Goal: Entertainment & Leisure: Browse casually

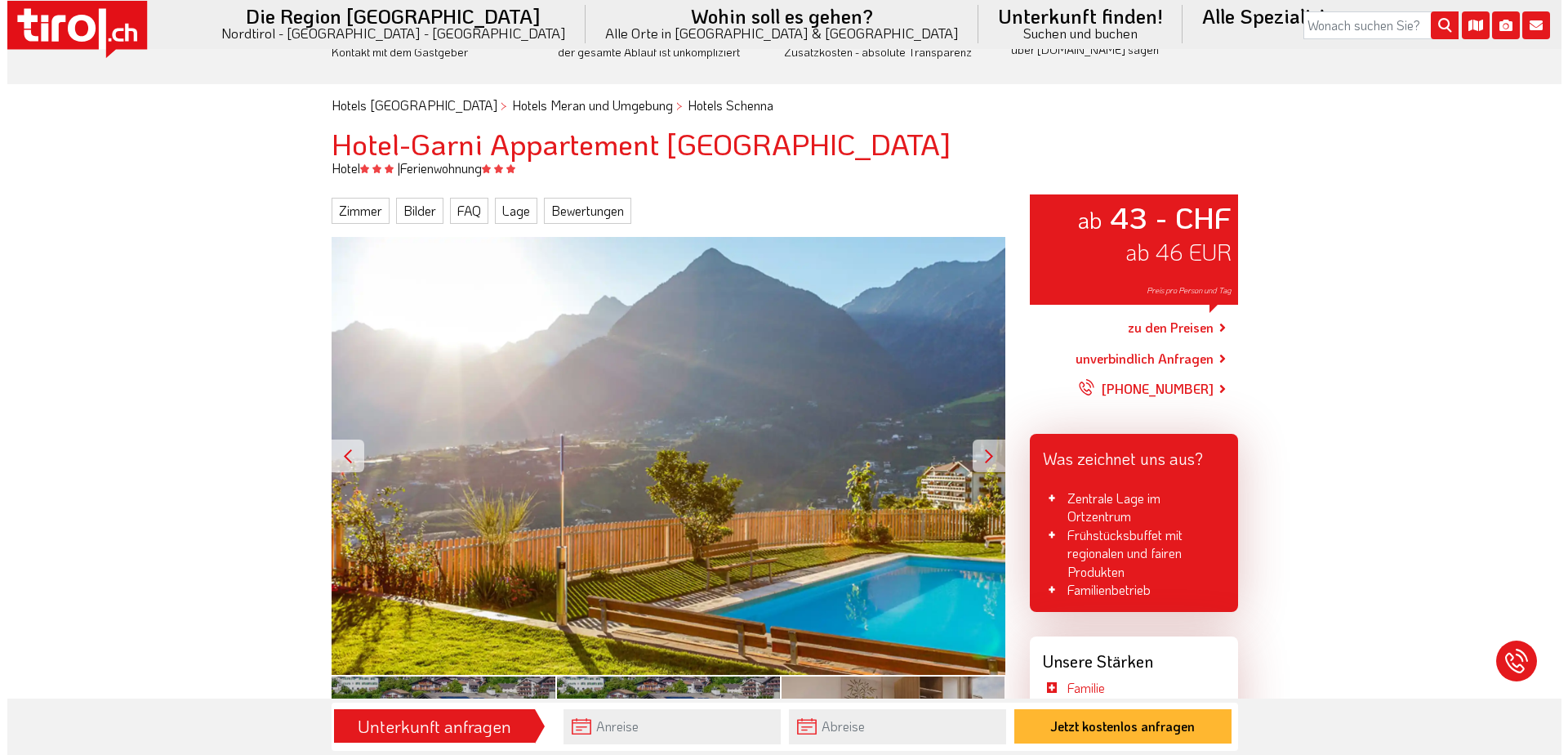
scroll to position [163, 0]
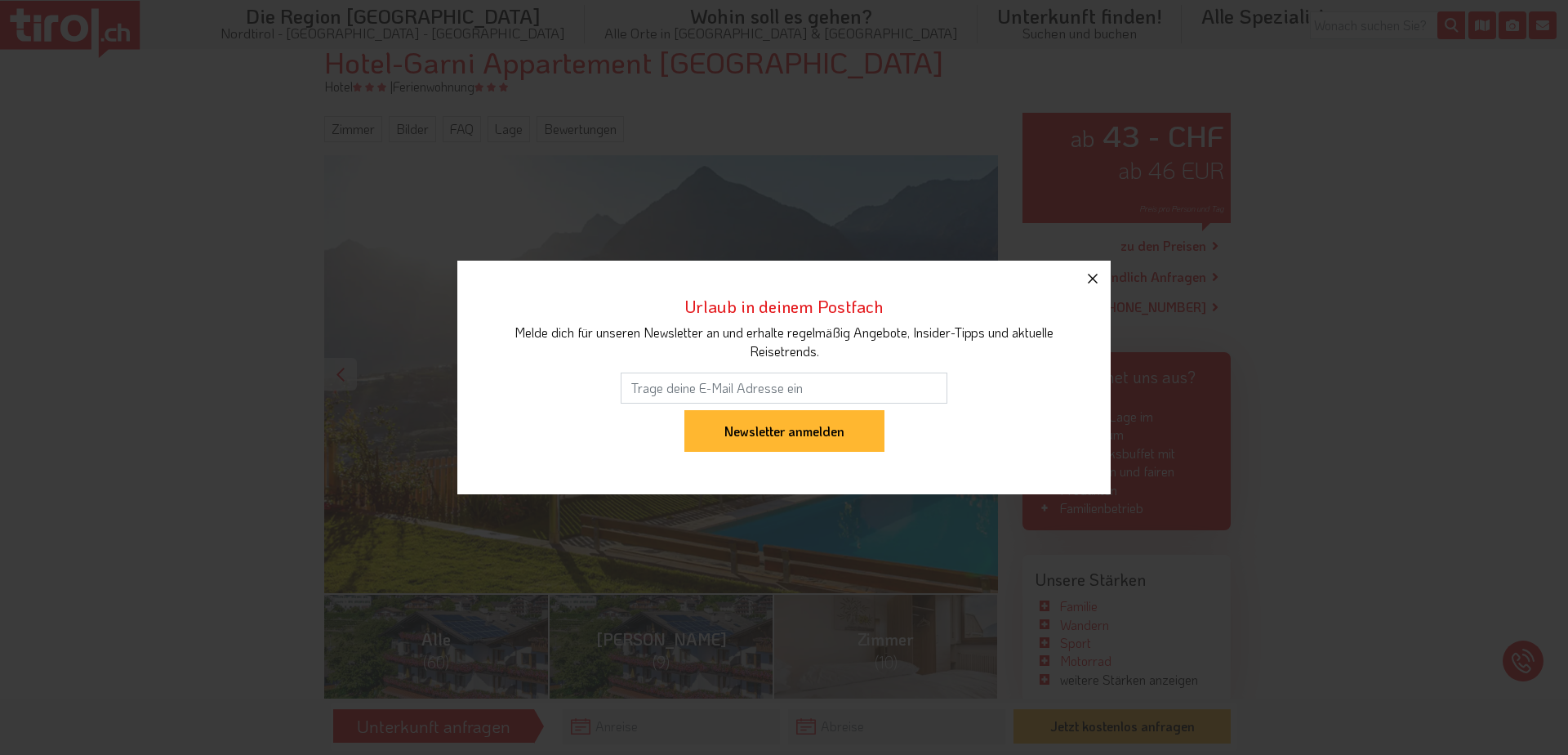
click at [1100, 274] on icon "button" at bounding box center [1093, 279] width 19 height 19
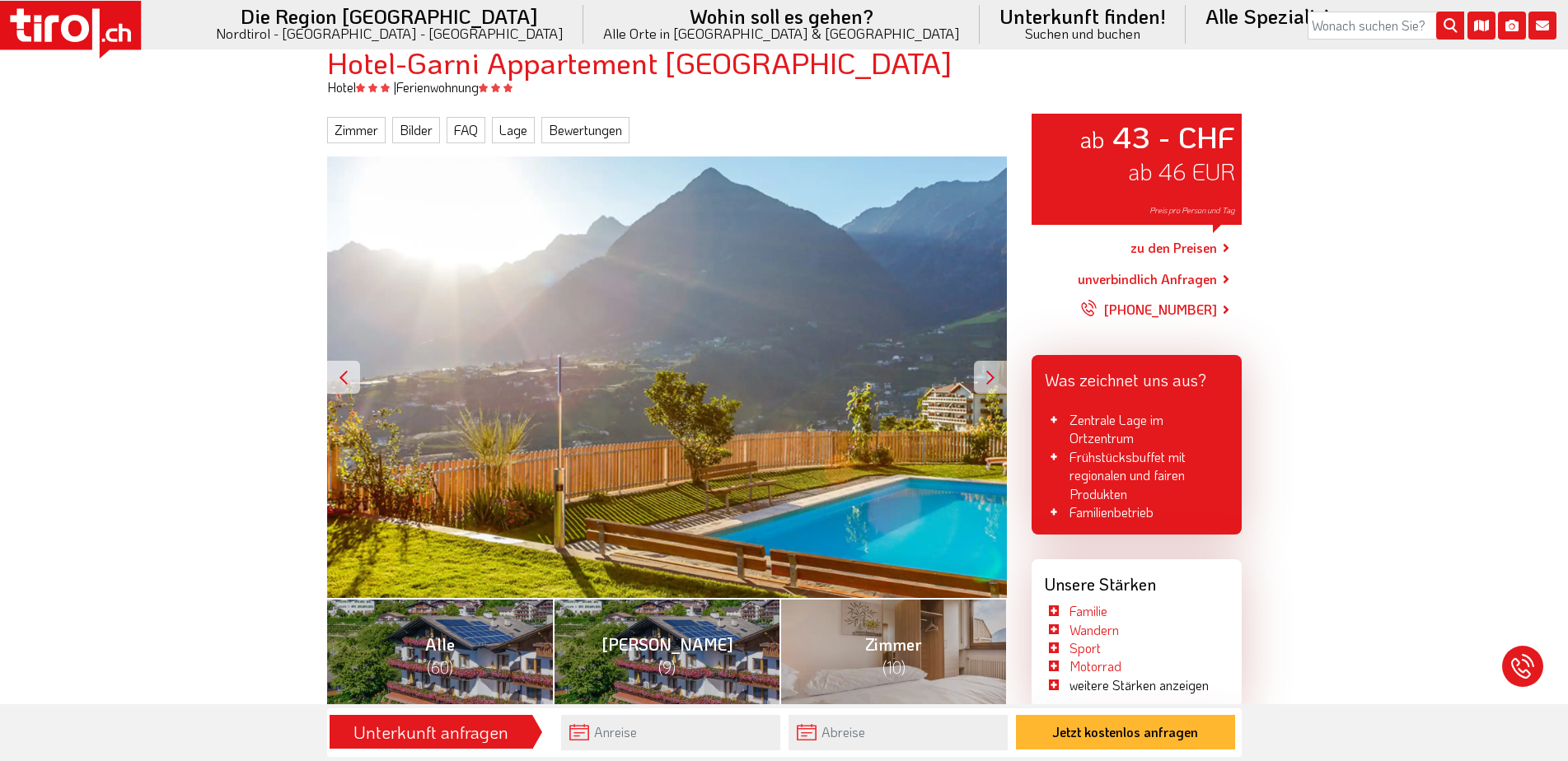
click at [980, 375] on div at bounding box center [989, 377] width 33 height 33
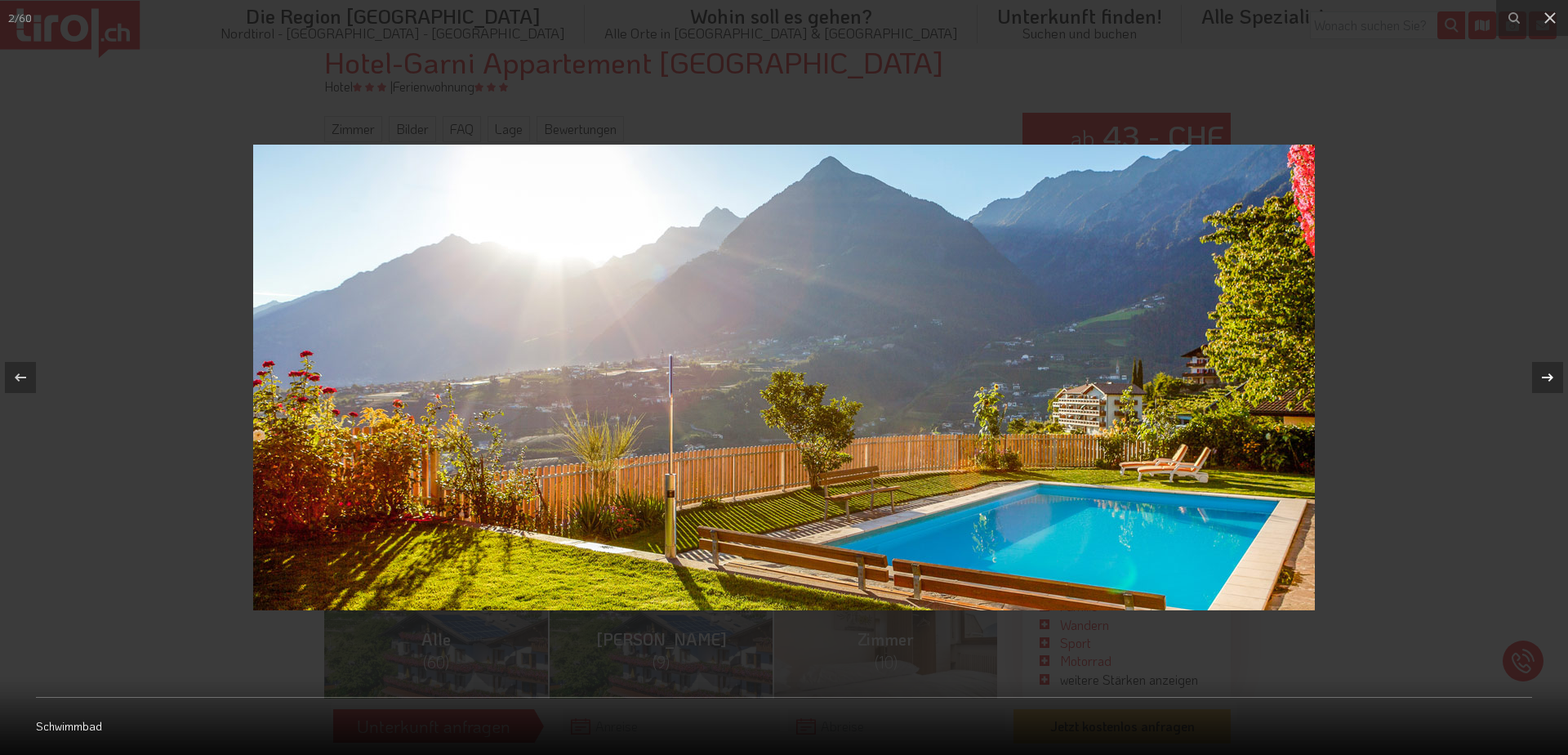
click at [1546, 370] on icon at bounding box center [1548, 377] width 19 height 19
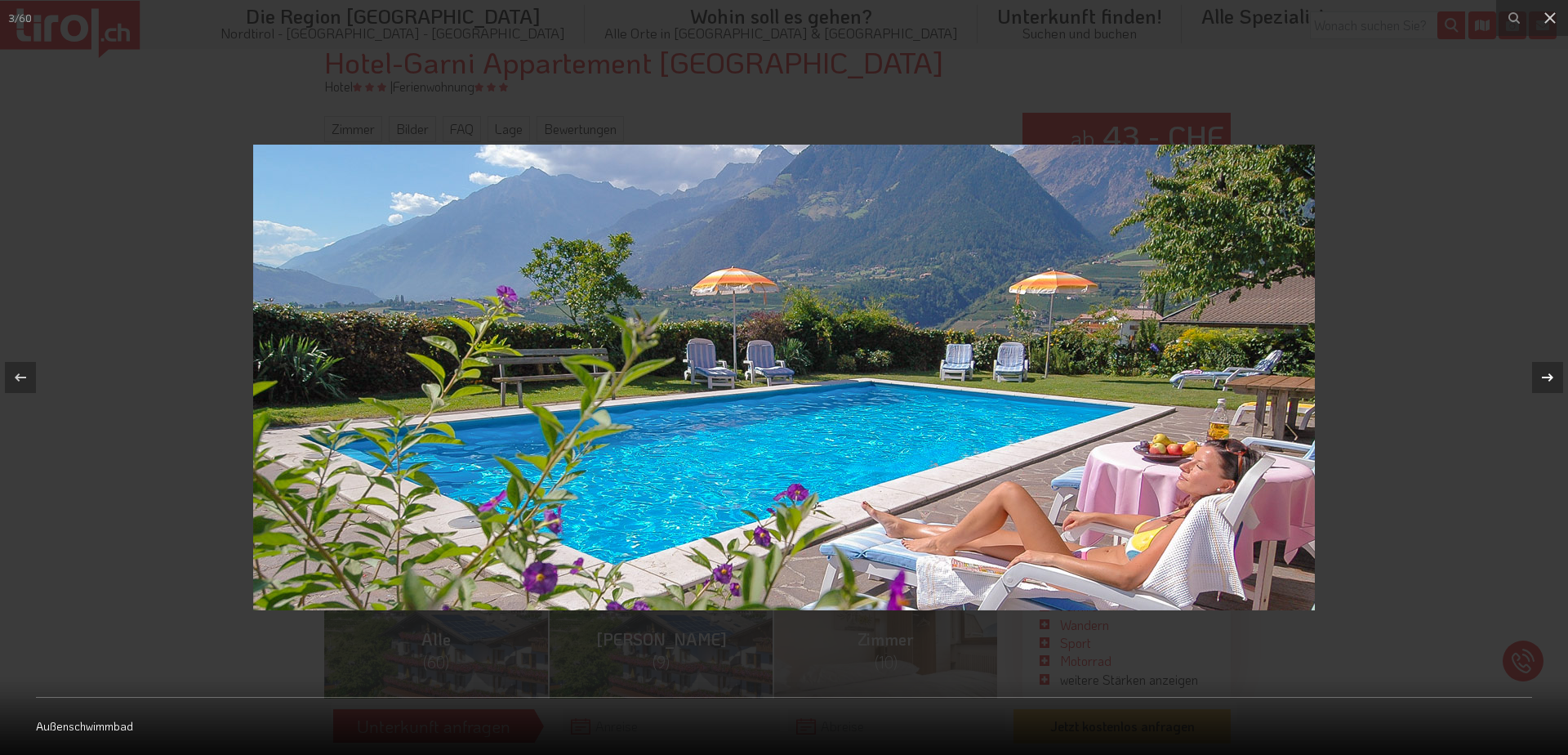
click at [1552, 373] on icon at bounding box center [1548, 377] width 19 height 19
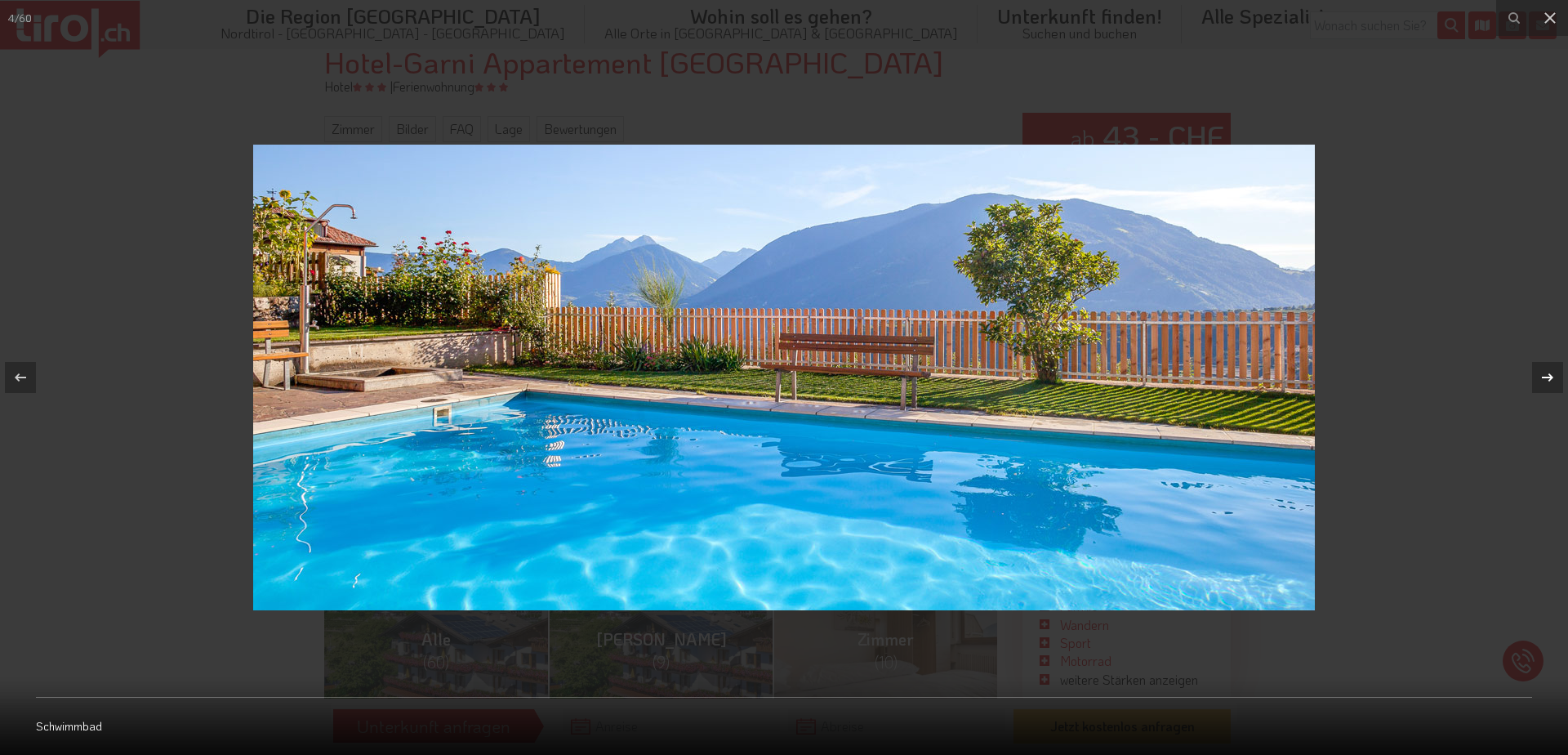
click at [1552, 373] on icon at bounding box center [1548, 377] width 19 height 19
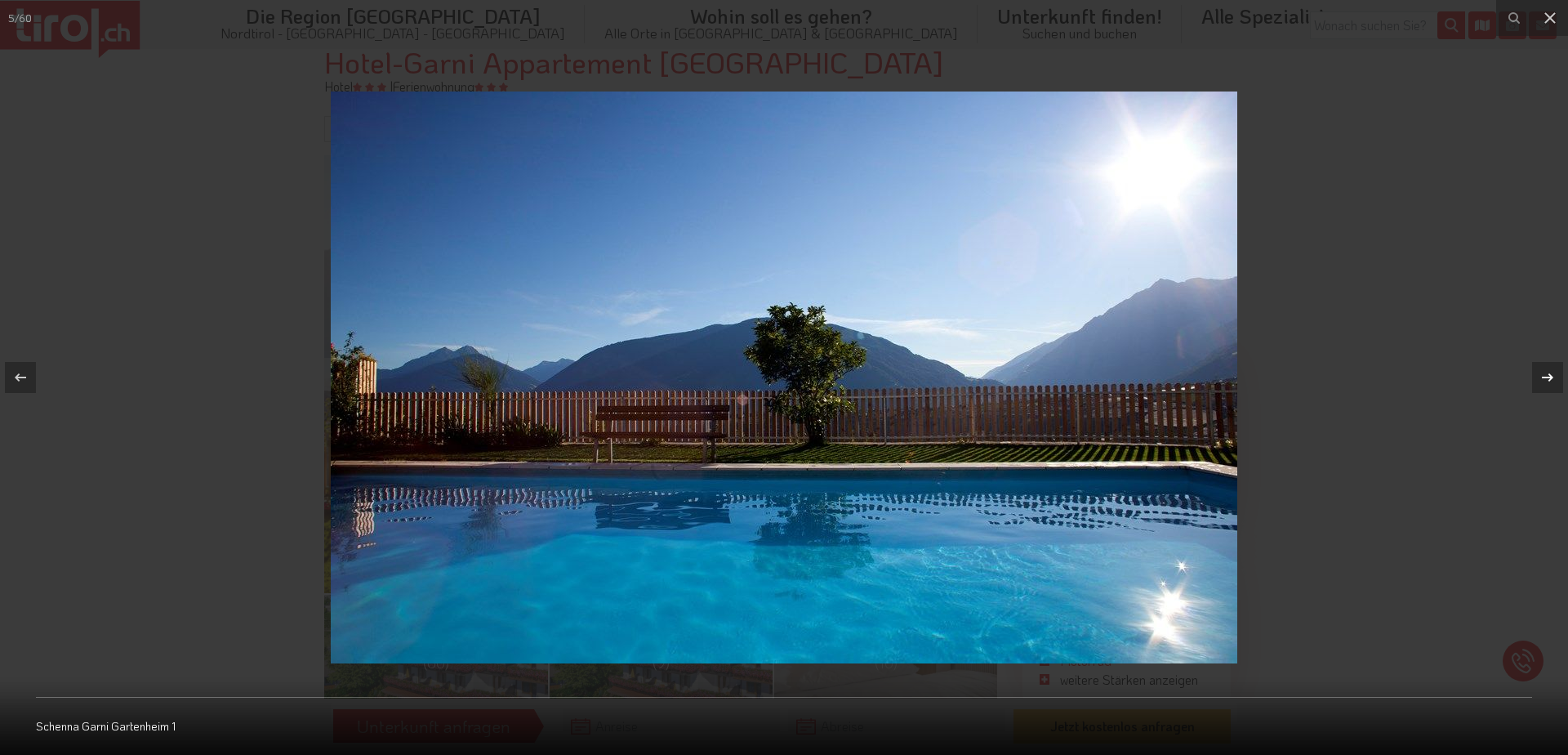
click at [1552, 373] on icon at bounding box center [1548, 377] width 19 height 19
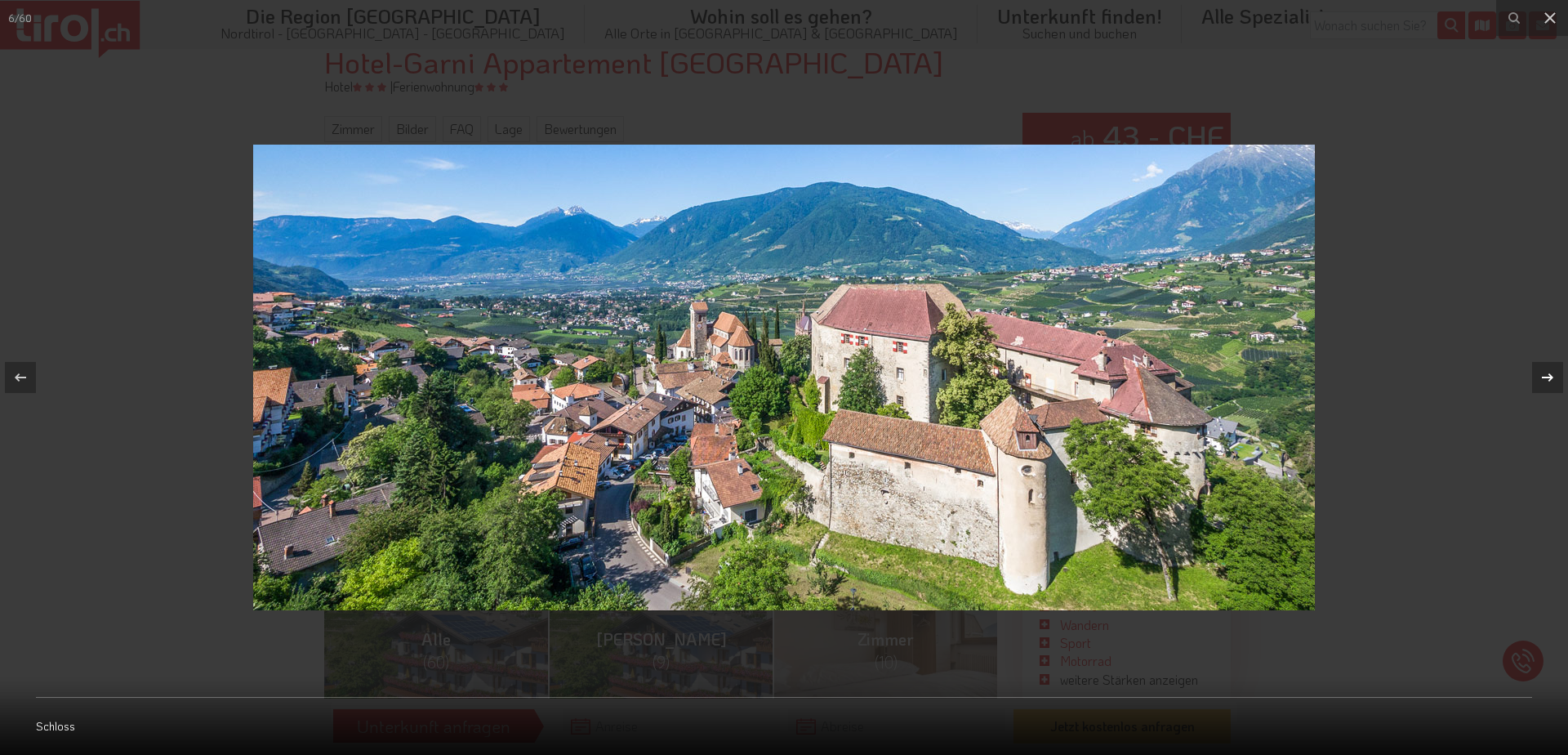
click at [1552, 373] on div "6 / 60 Schloss" at bounding box center [784, 377] width 1568 height 755
click at [1549, 367] on div at bounding box center [1547, 377] width 31 height 31
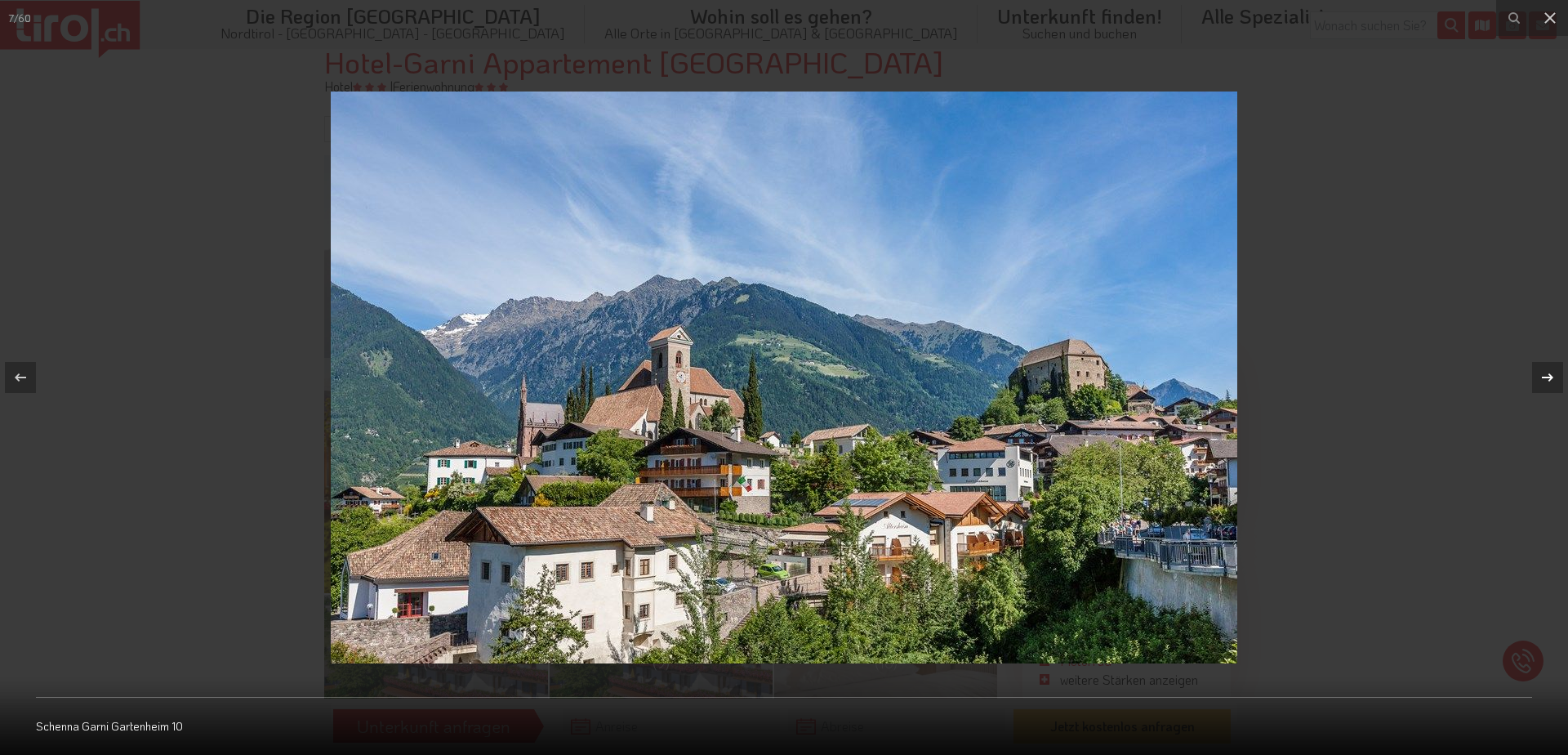
click at [1549, 367] on div at bounding box center [1547, 377] width 31 height 31
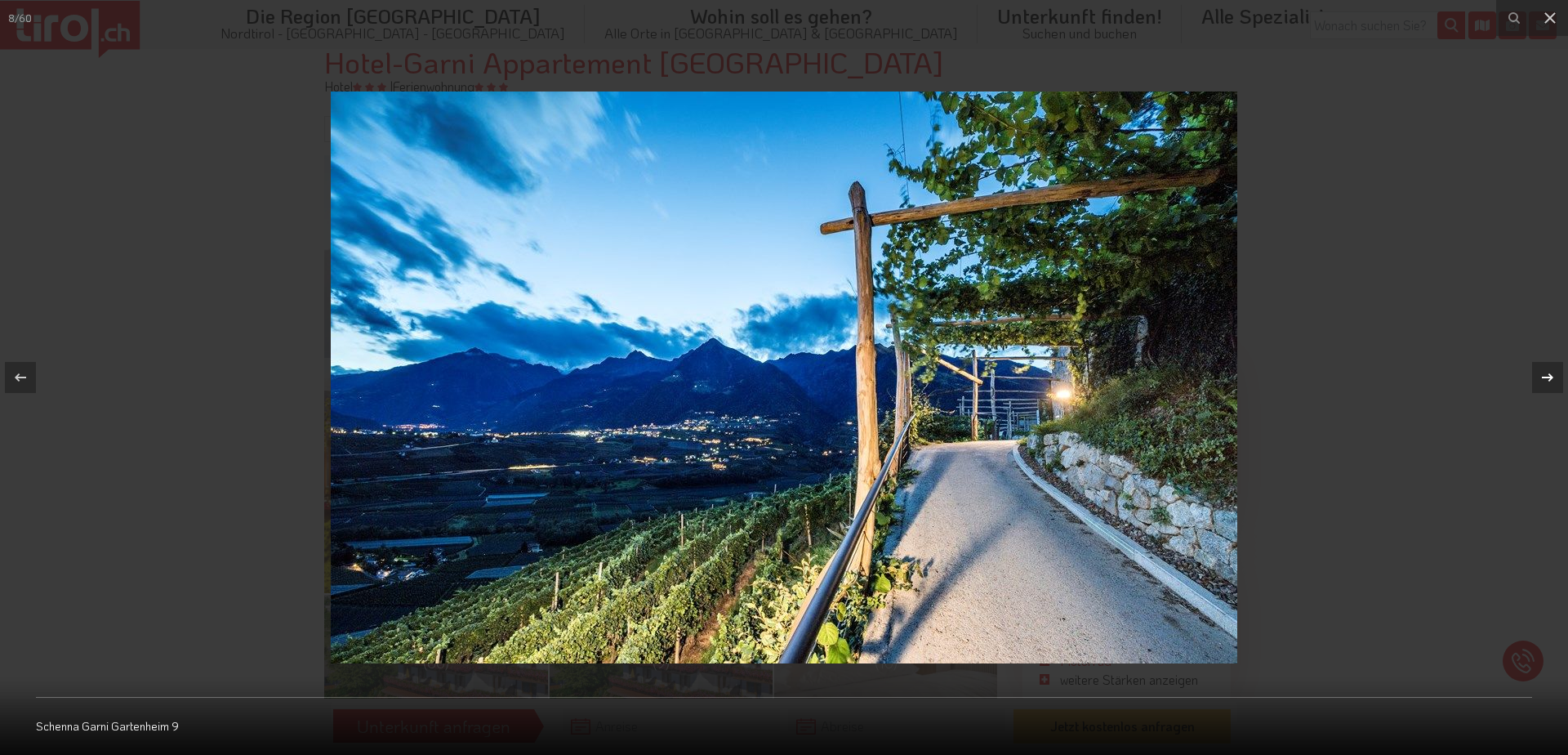
click at [1549, 367] on div at bounding box center [1547, 377] width 31 height 31
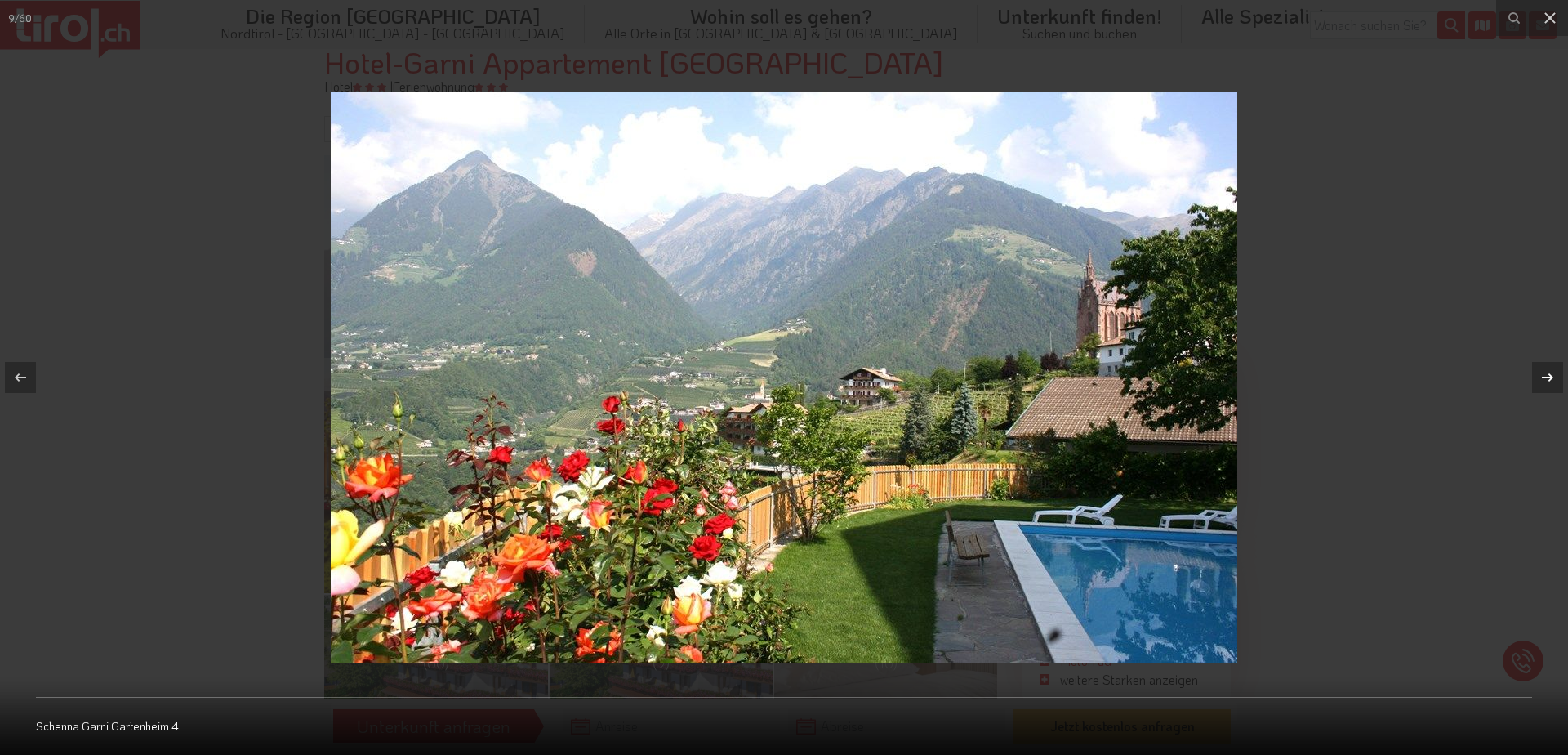
click at [1549, 367] on div at bounding box center [1547, 377] width 31 height 31
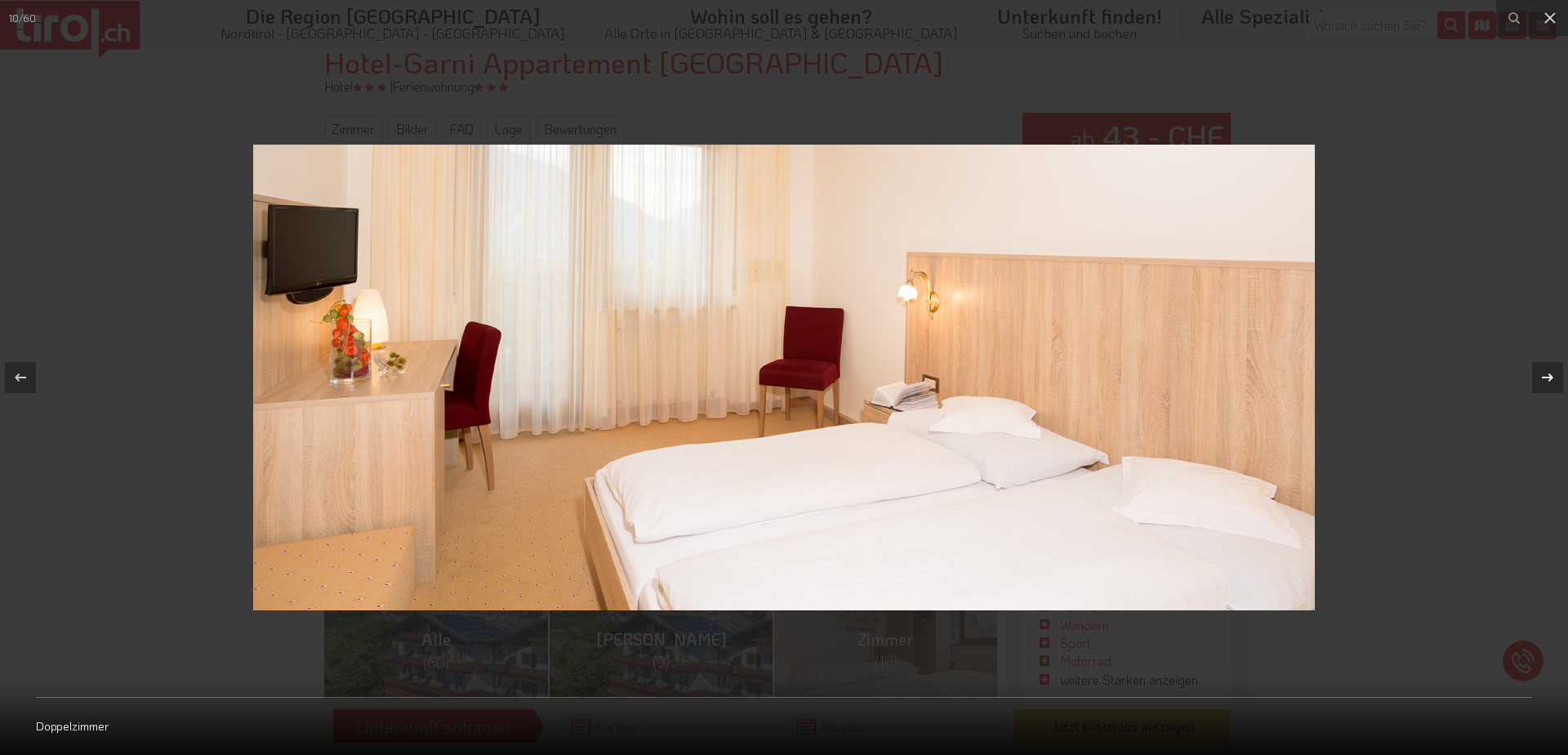
click at [1549, 367] on div at bounding box center [1547, 377] width 31 height 31
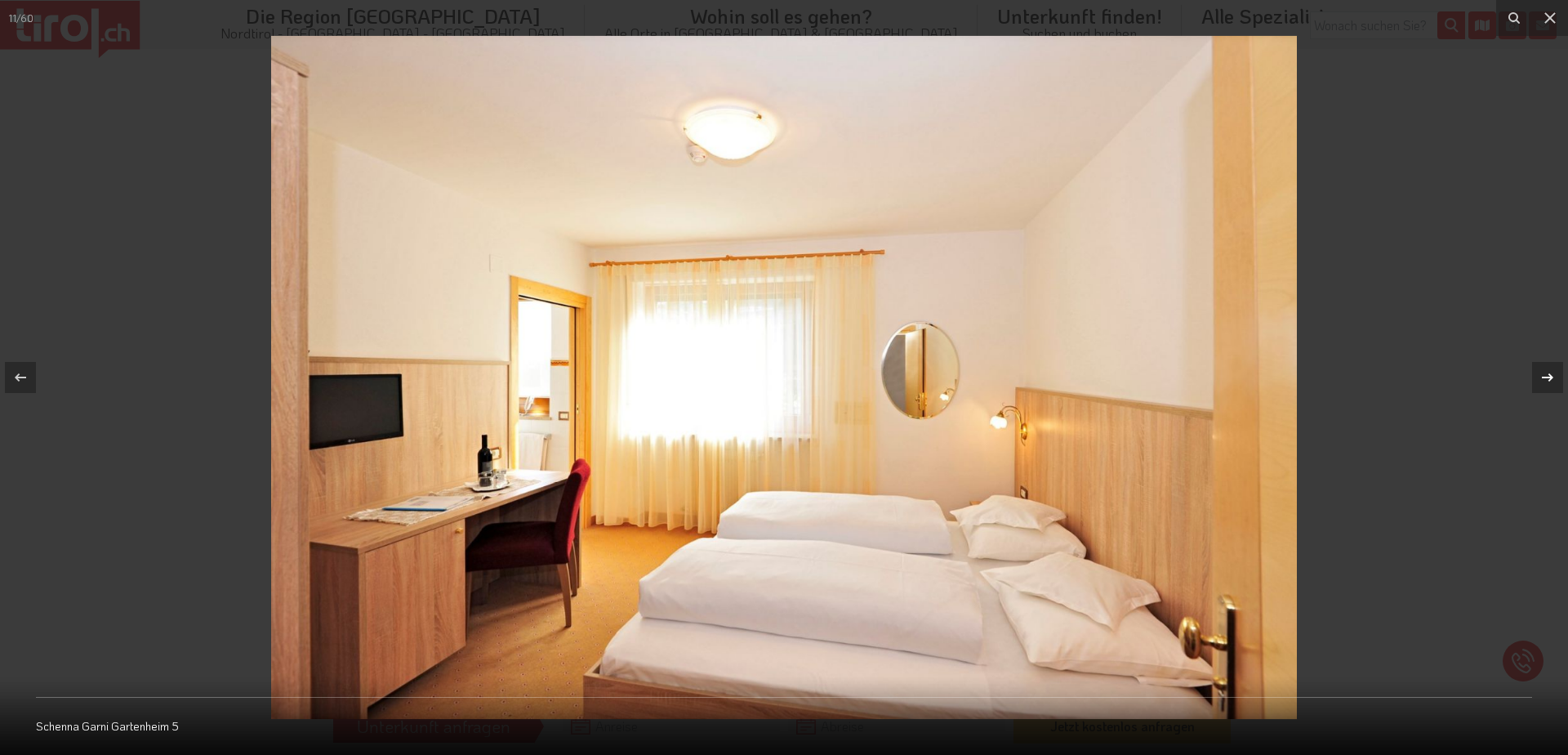
click at [1549, 367] on div at bounding box center [1547, 377] width 31 height 31
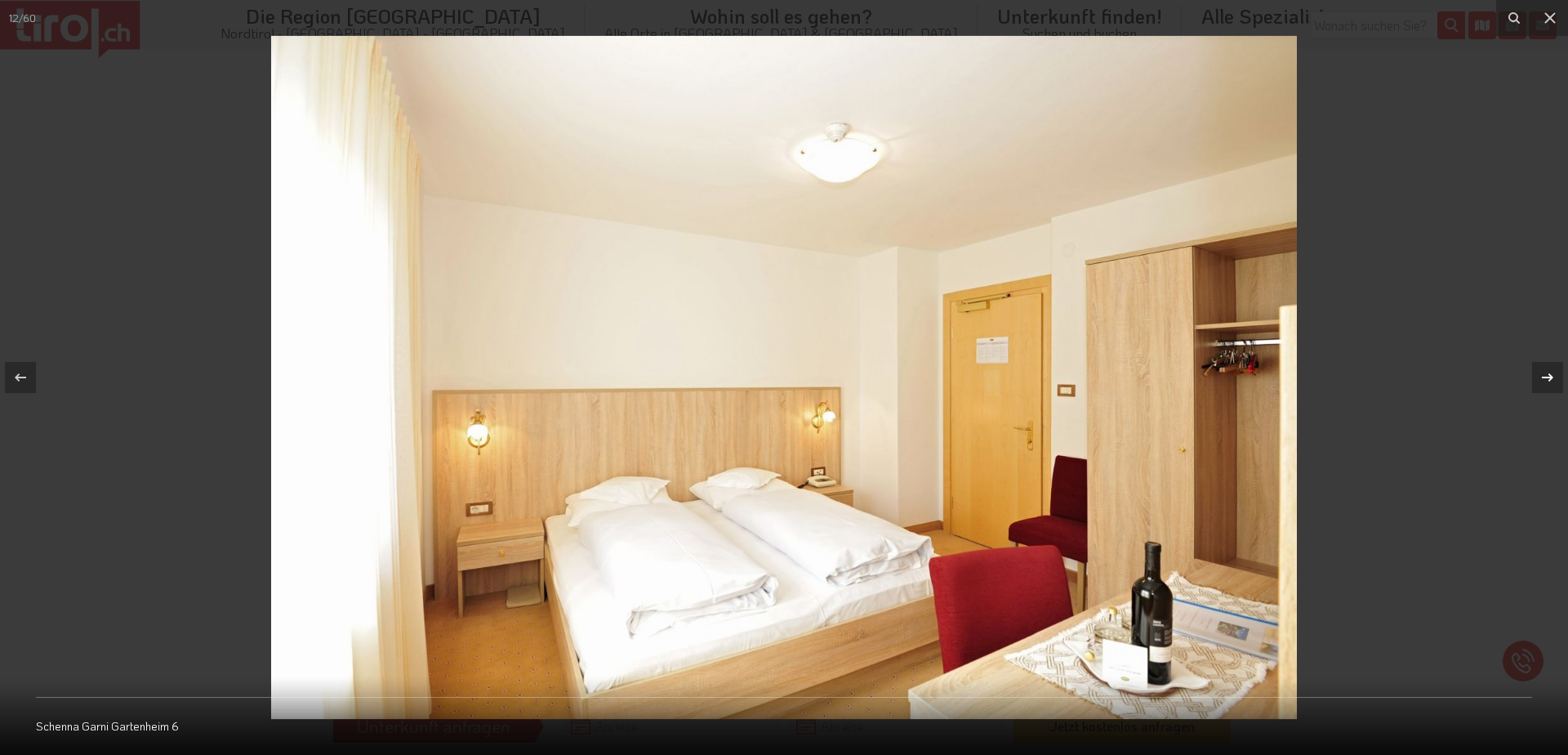
click at [1549, 367] on div at bounding box center [1547, 377] width 31 height 31
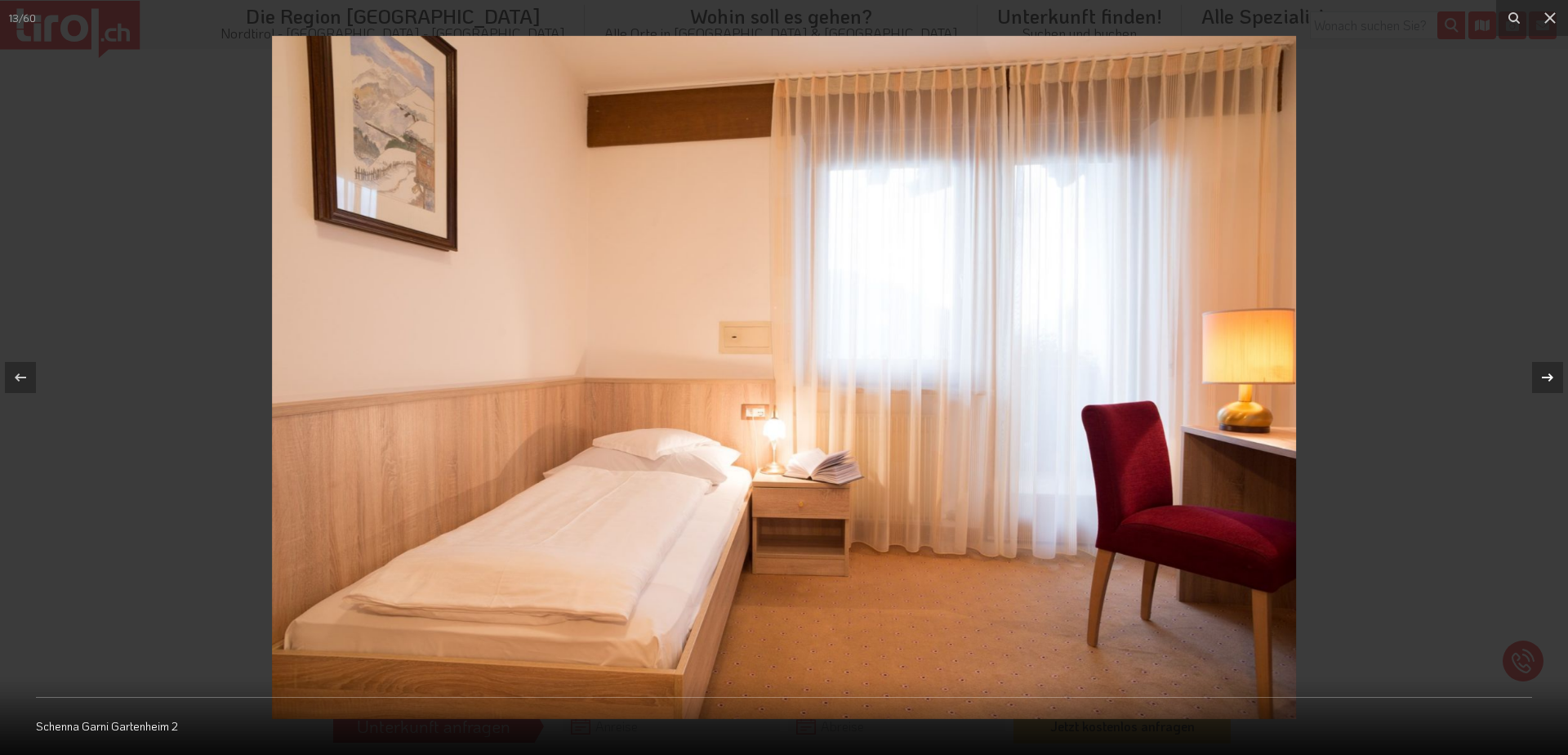
click at [1549, 367] on div at bounding box center [1547, 377] width 31 height 31
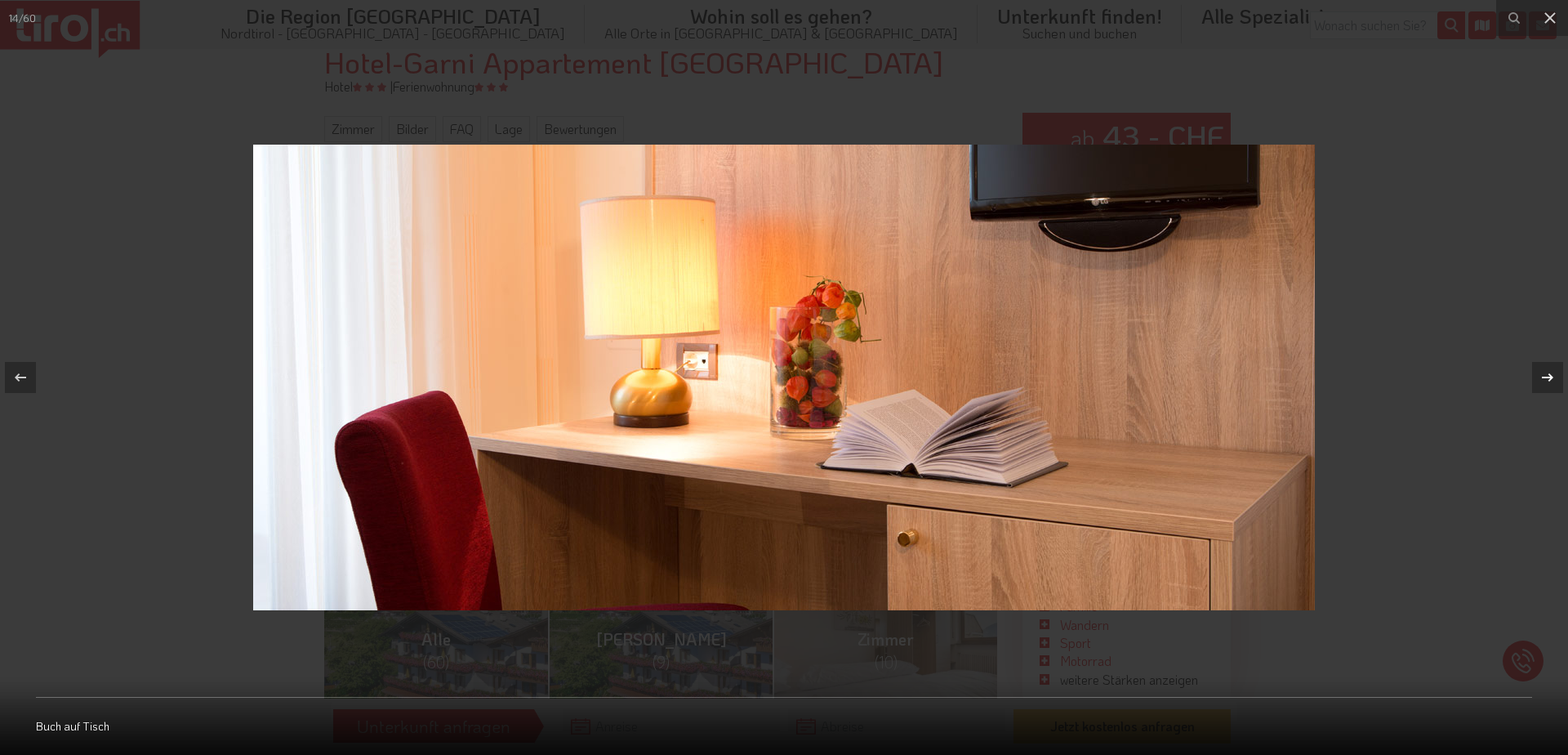
click at [1549, 367] on div at bounding box center [1547, 377] width 31 height 31
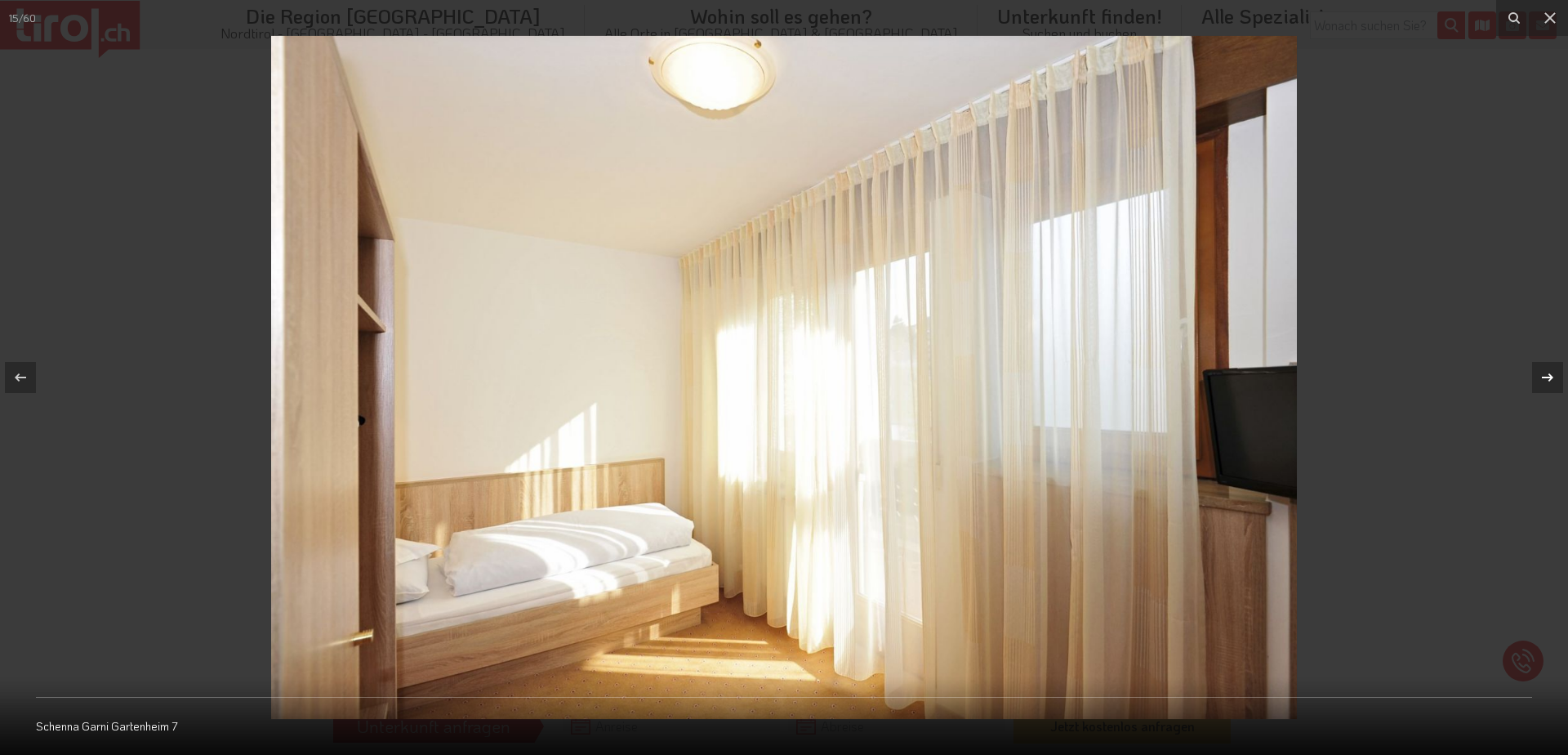
click at [1554, 375] on icon at bounding box center [1548, 377] width 19 height 19
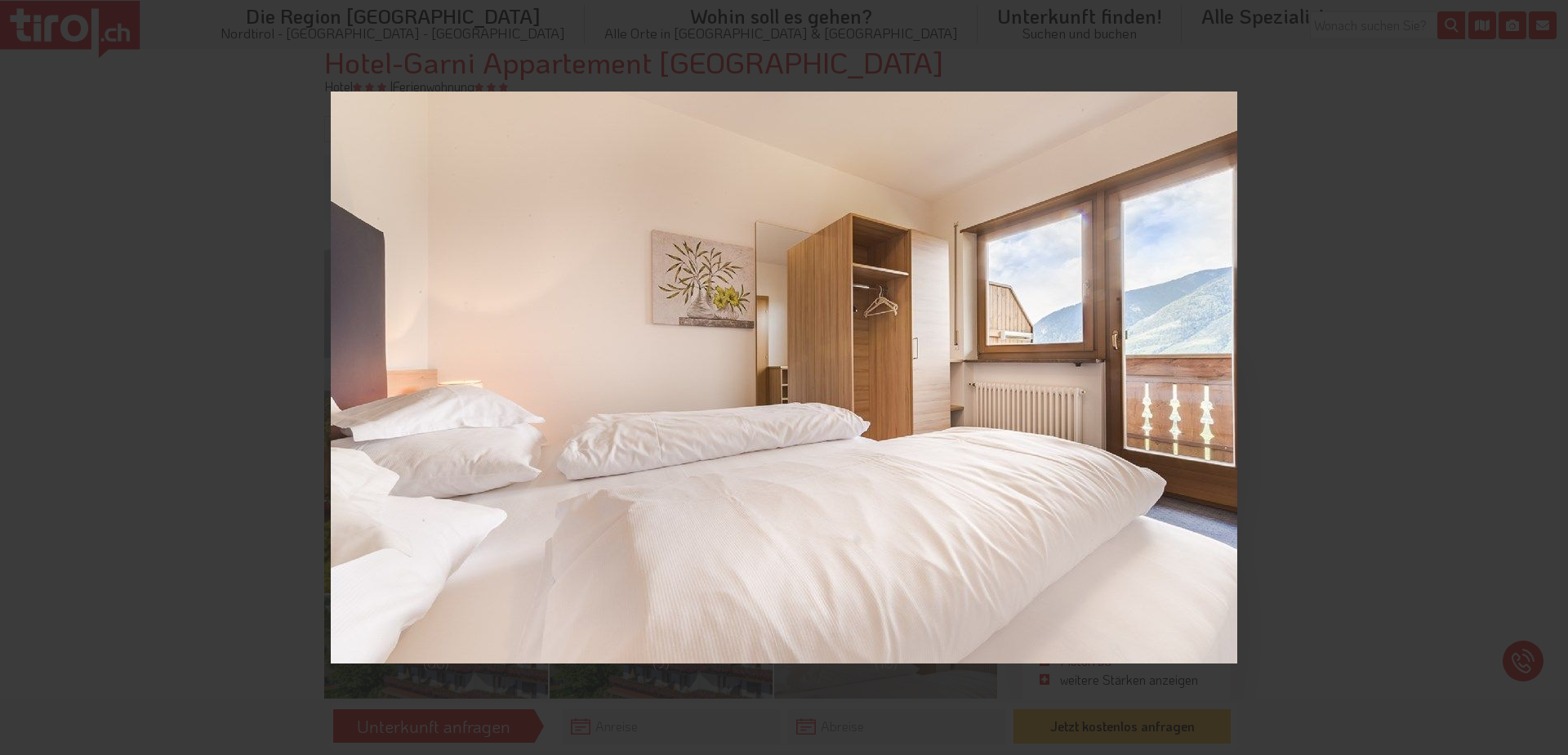
click at [1554, 375] on icon at bounding box center [1548, 377] width 19 height 19
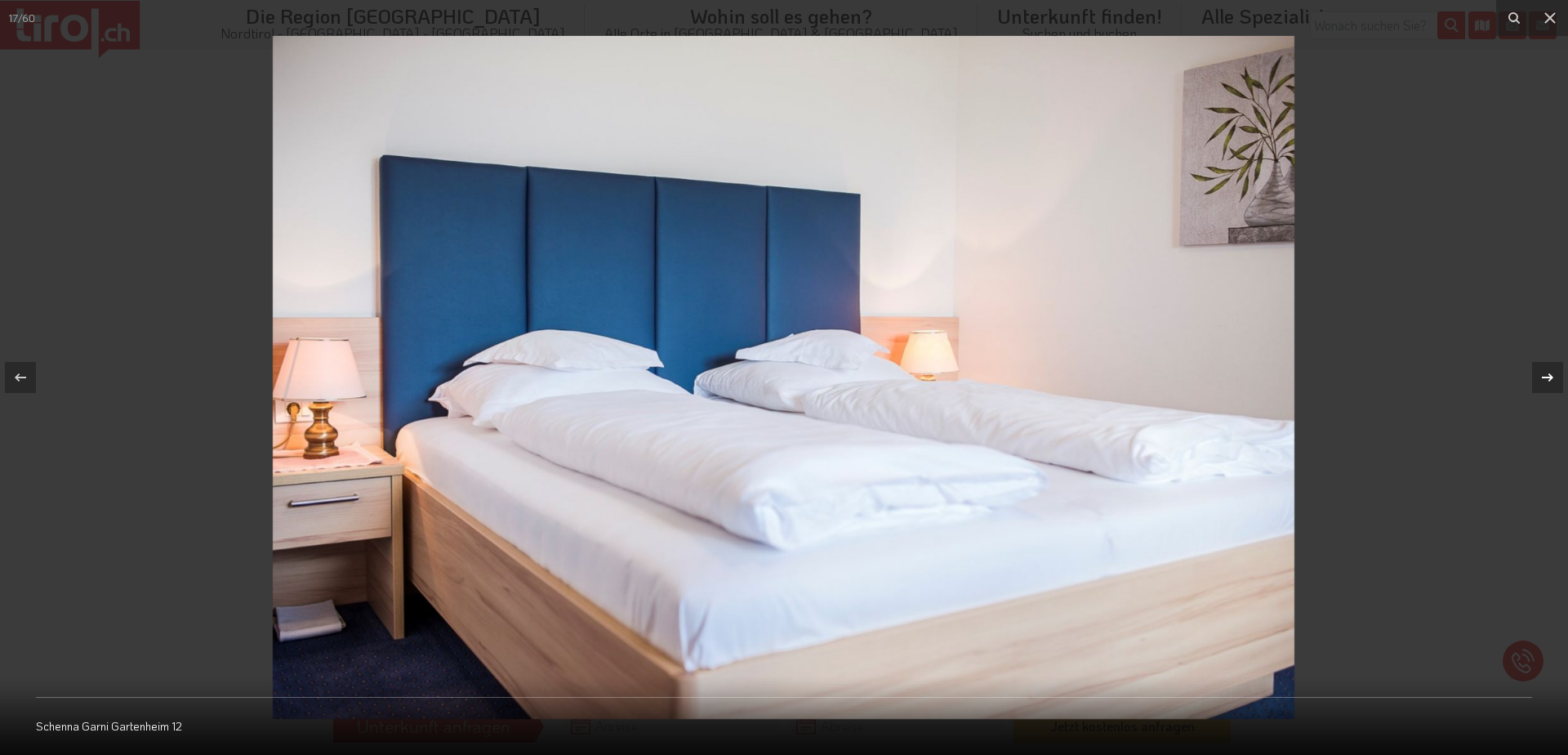
click at [1554, 375] on icon at bounding box center [1548, 377] width 19 height 19
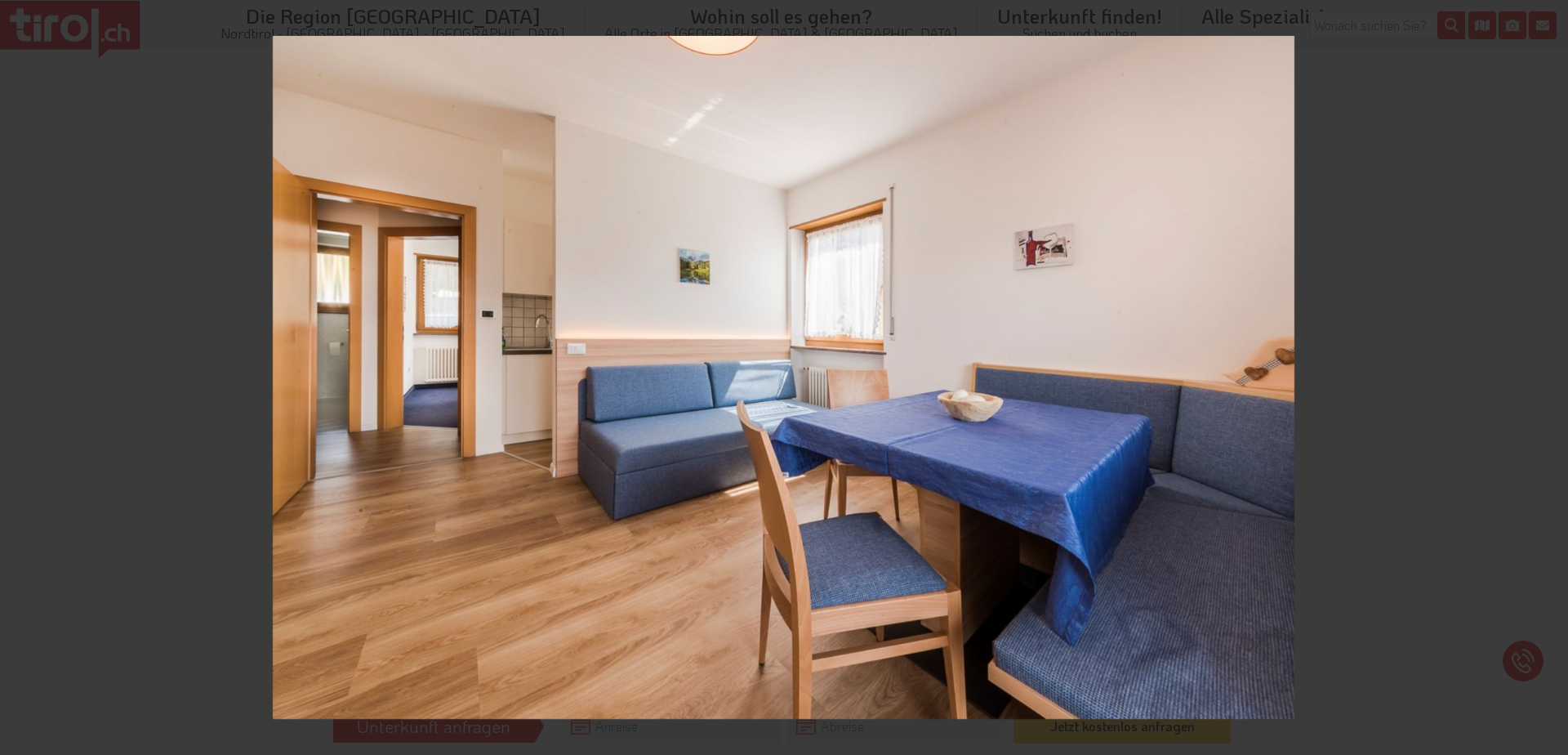
click at [1554, 375] on div "18 / 60 Schenna Garni Gartenheim 14" at bounding box center [784, 377] width 1568 height 755
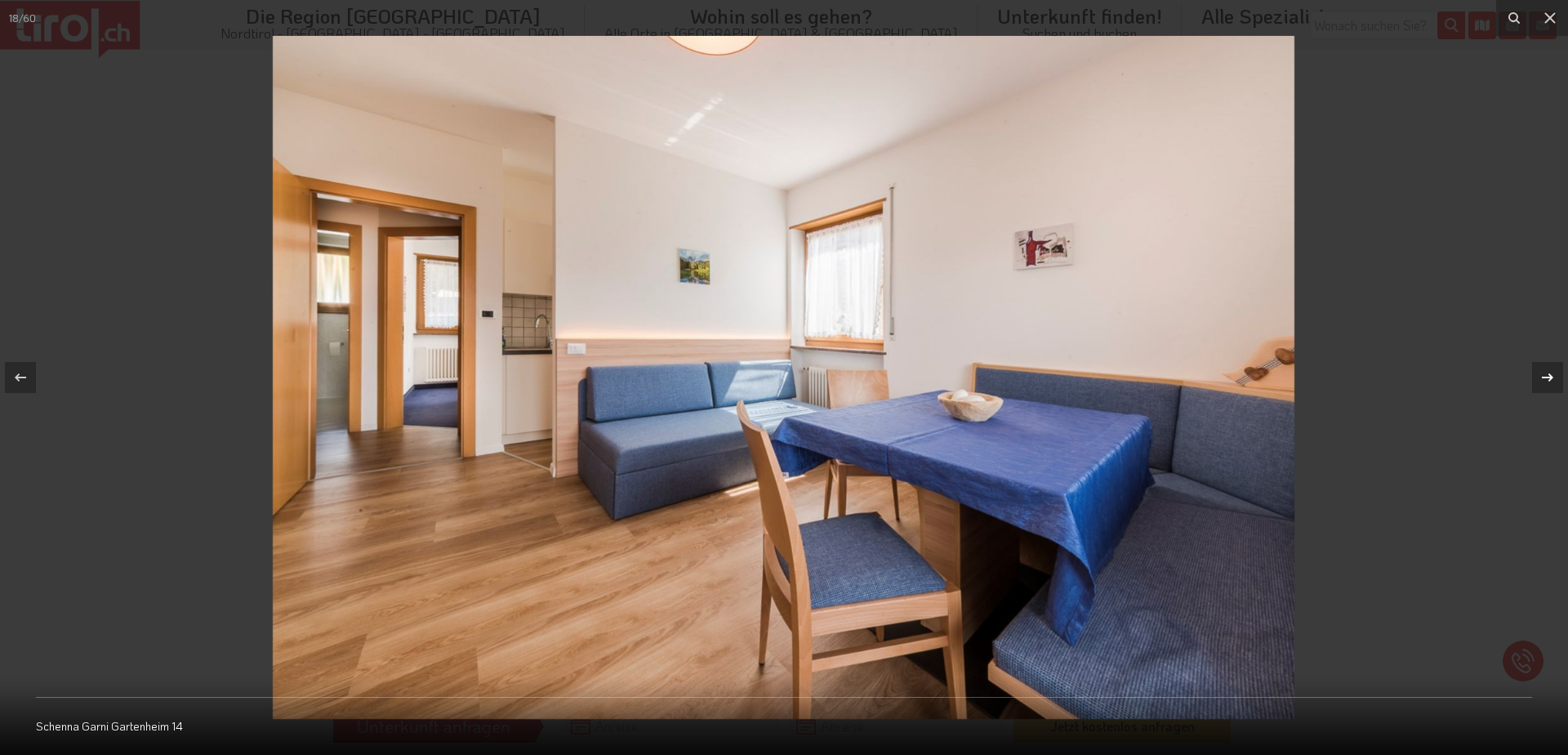
click at [1554, 375] on icon at bounding box center [1548, 377] width 19 height 19
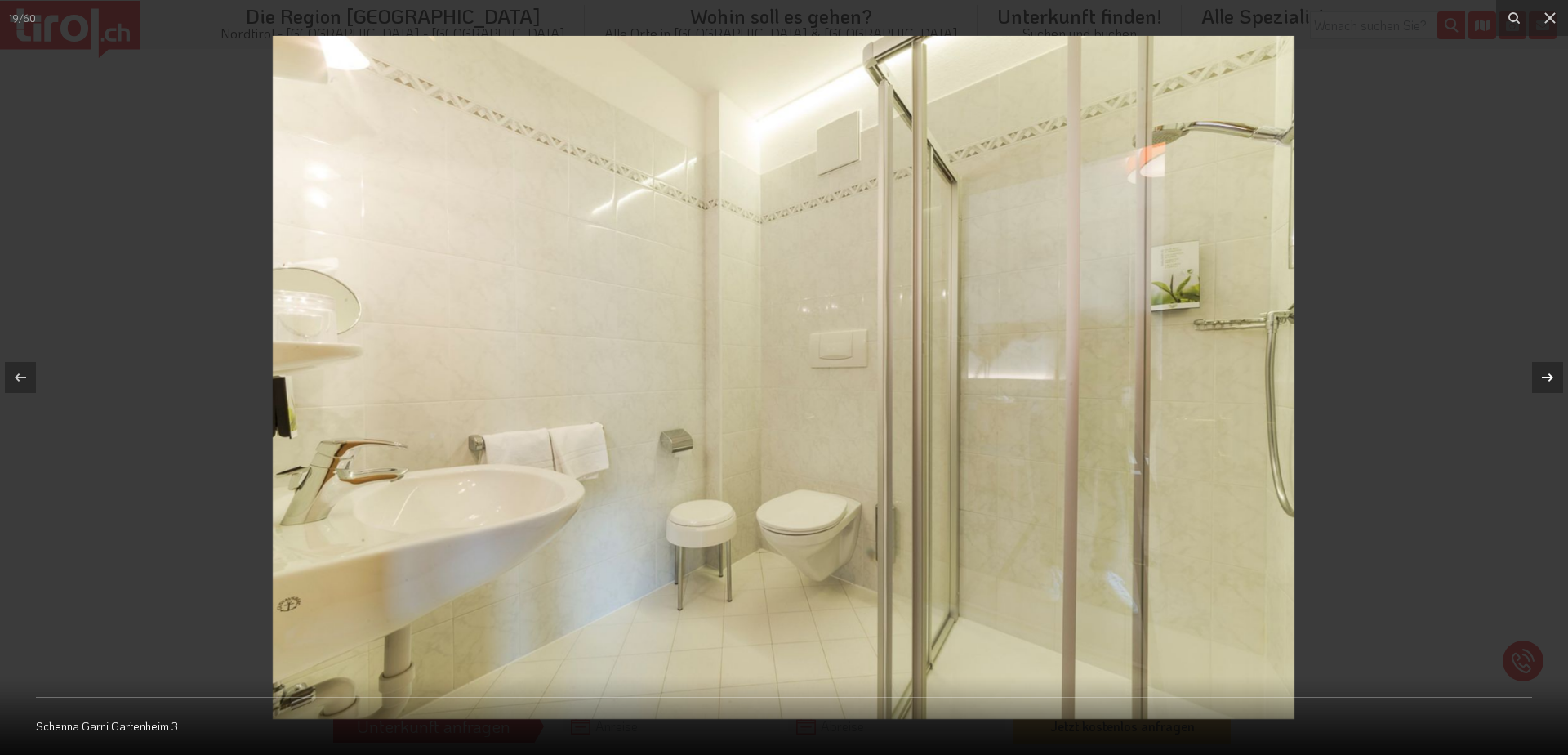
click at [1554, 375] on icon at bounding box center [1548, 377] width 19 height 19
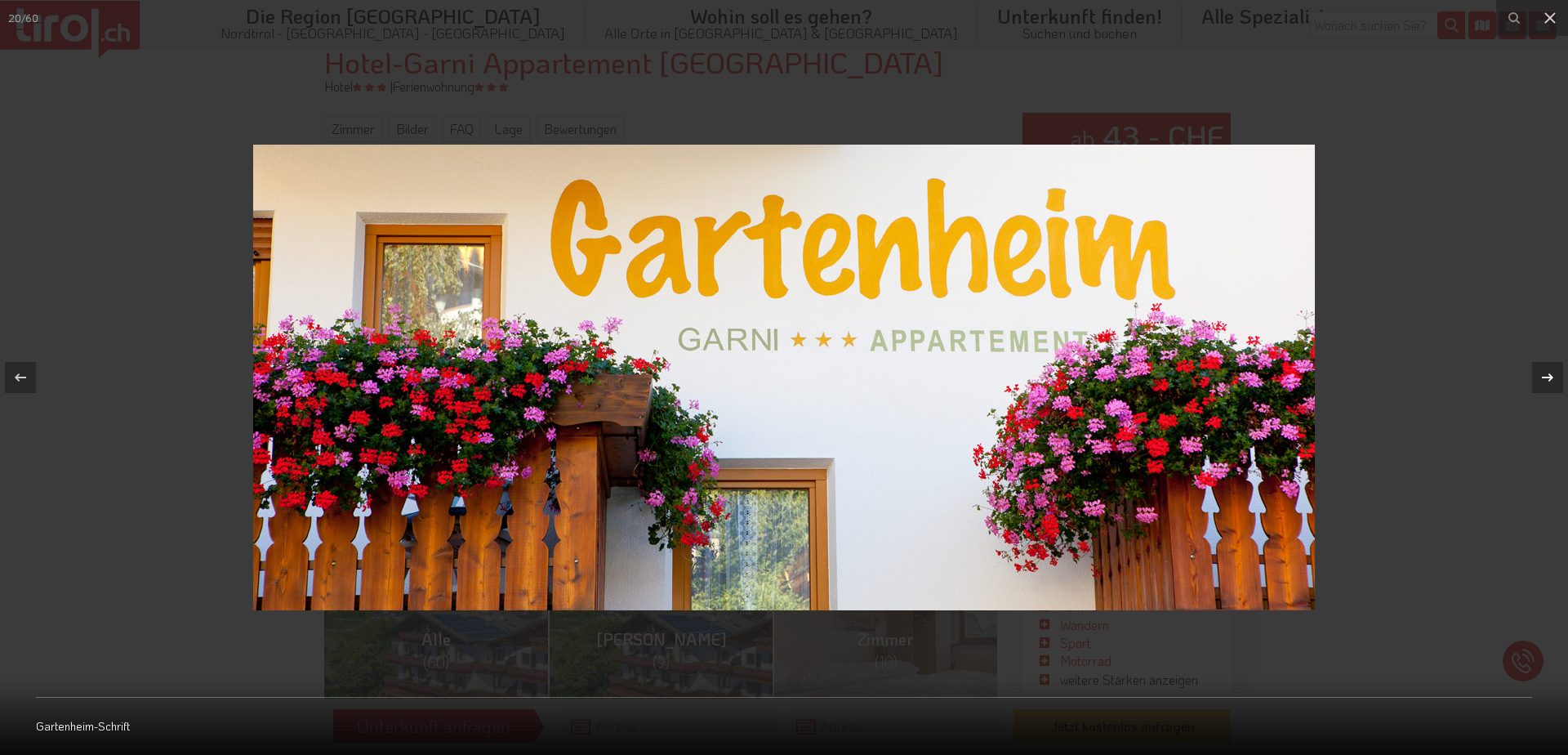
click at [1554, 375] on icon at bounding box center [1548, 377] width 19 height 19
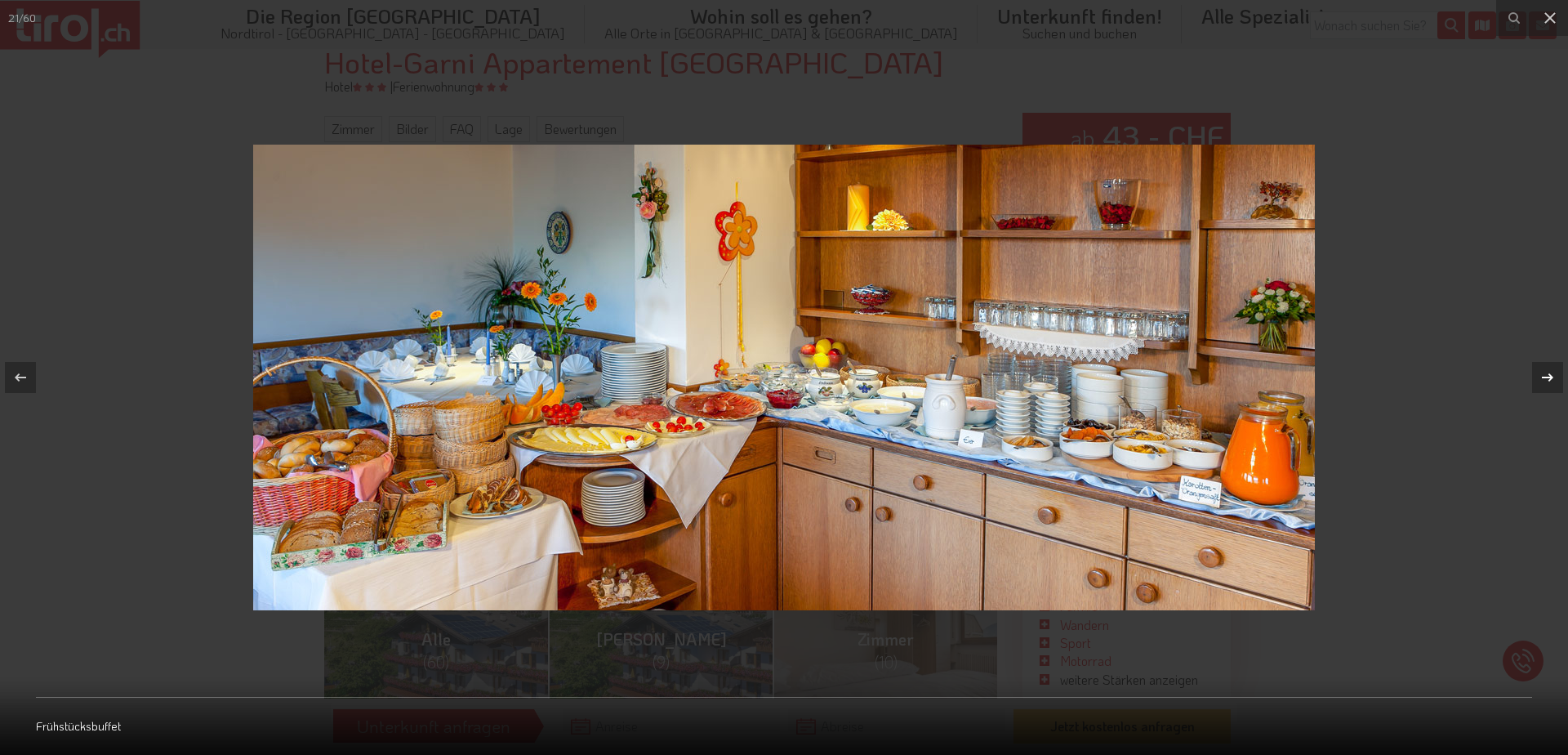
click at [1554, 375] on icon at bounding box center [1548, 377] width 19 height 19
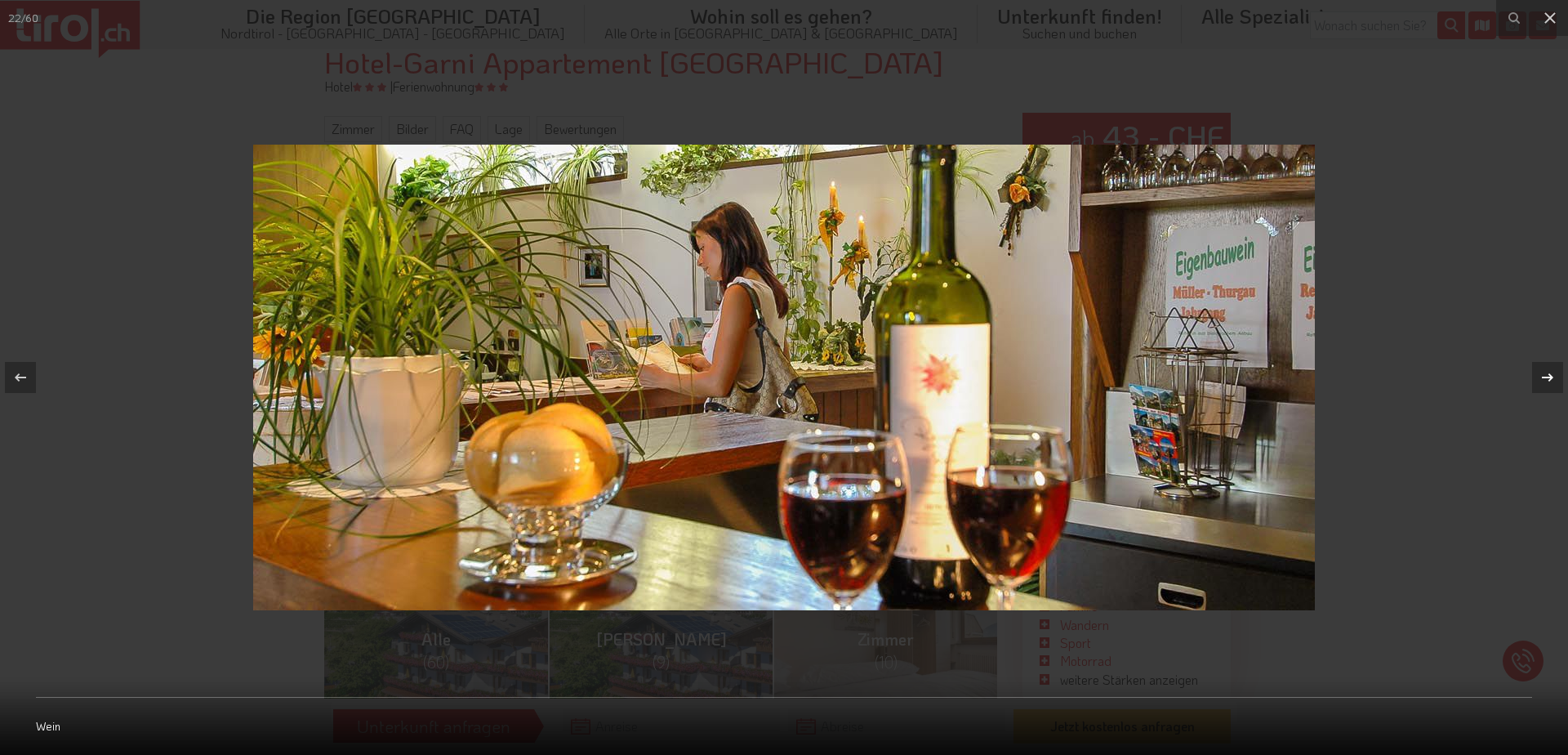
click at [1554, 375] on icon at bounding box center [1548, 377] width 19 height 19
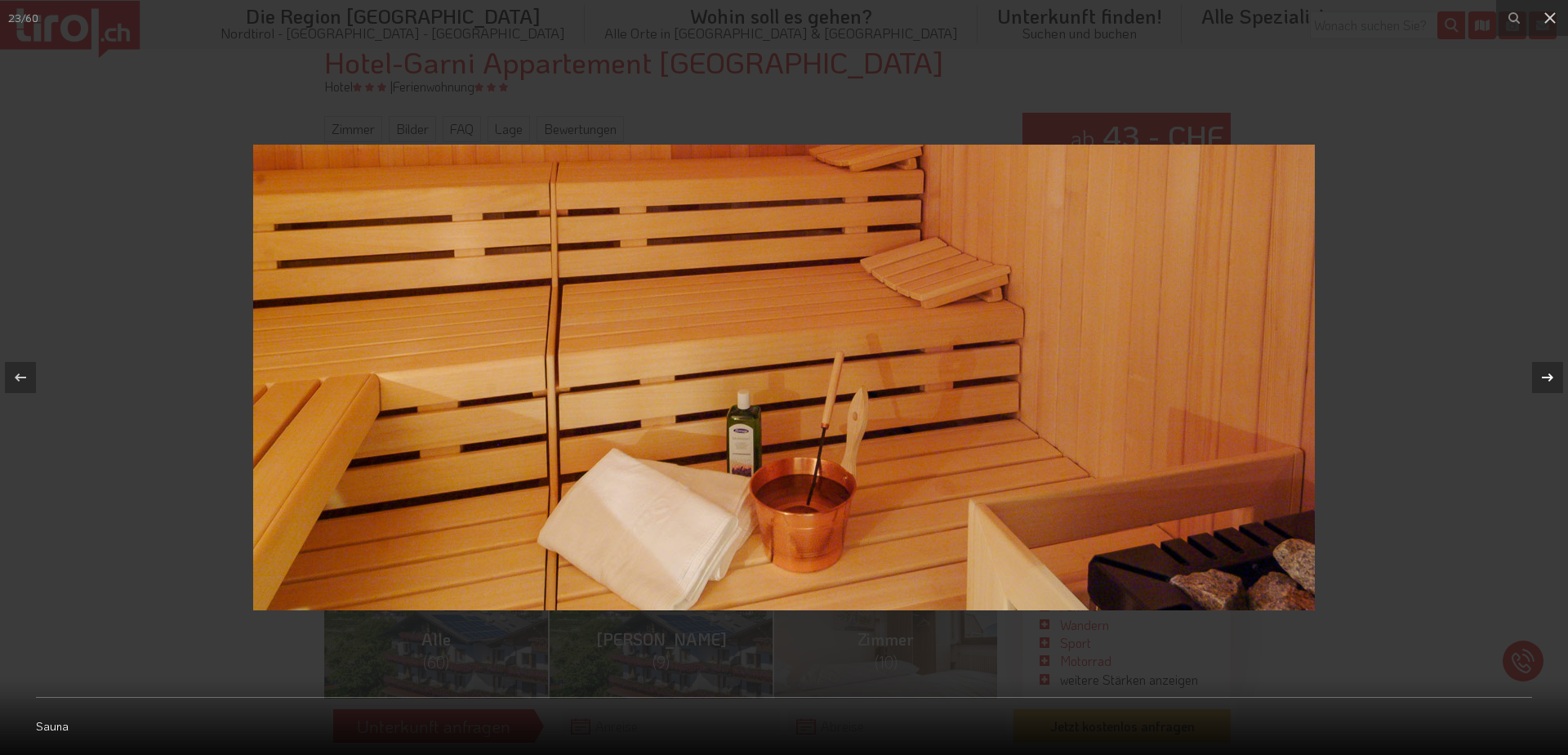
click at [1554, 375] on icon at bounding box center [1548, 377] width 19 height 19
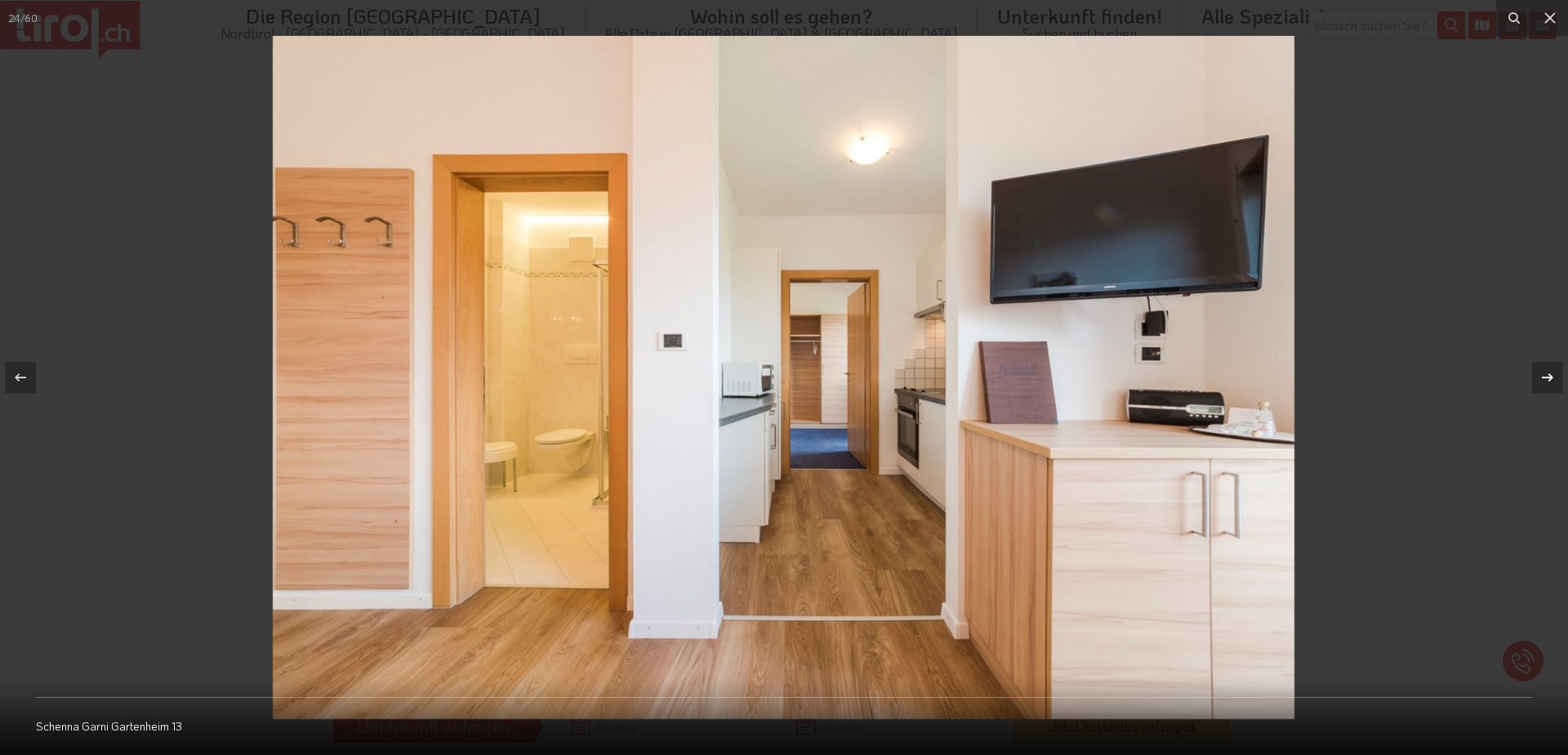
click at [1554, 375] on icon at bounding box center [1548, 377] width 19 height 19
